Goal: Information Seeking & Learning: Learn about a topic

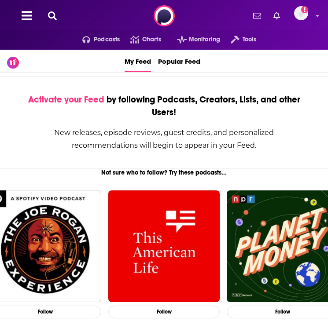
click at [51, 17] on icon at bounding box center [52, 15] width 9 height 9
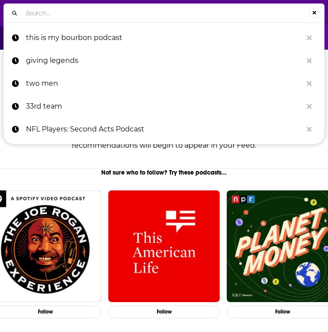
click at [58, 19] on input "Search..." at bounding box center [165, 13] width 287 height 14
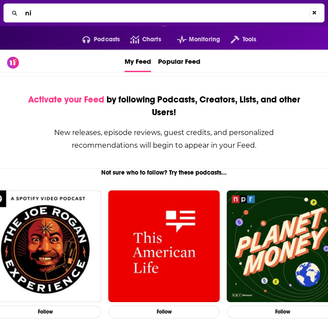
type input "n"
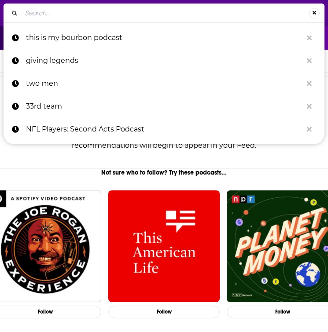
type input "n"
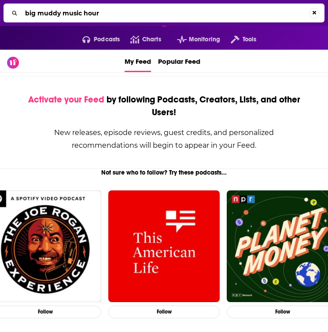
type input "big muddy music hour"
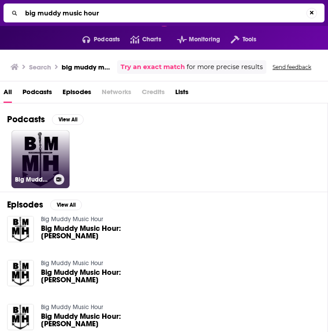
click at [54, 156] on link "Big Muddy Music Hour" at bounding box center [40, 159] width 58 height 58
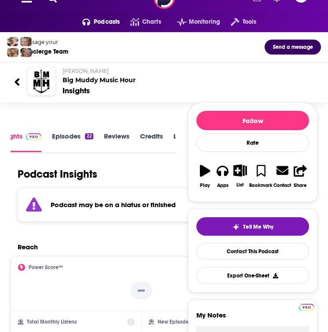
scroll to position [21, 0]
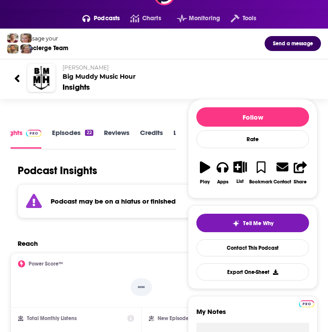
click at [59, 134] on link "Episodes 22" at bounding box center [72, 138] width 41 height 20
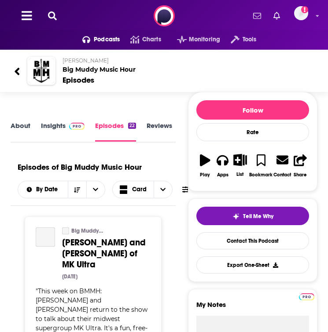
click at [56, 133] on link "Insights" at bounding box center [63, 131] width 44 height 20
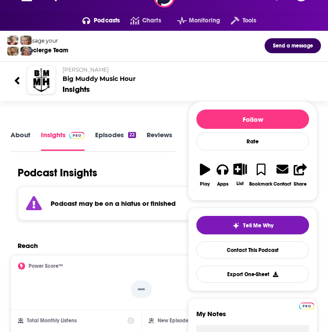
scroll to position [27, 0]
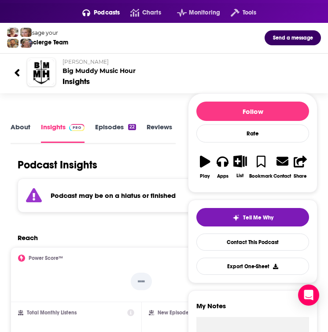
click at [21, 128] on link "About" at bounding box center [21, 133] width 20 height 20
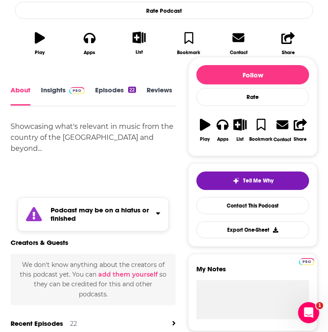
scroll to position [272, 0]
